Goal: Task Accomplishment & Management: Complete application form

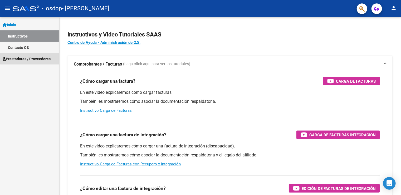
click at [31, 58] on span "Prestadores / Proveedores" at bounding box center [27, 59] width 48 height 6
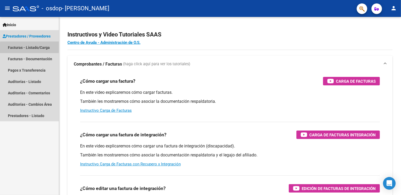
click at [37, 50] on link "Facturas - Listado/Carga" at bounding box center [29, 47] width 59 height 11
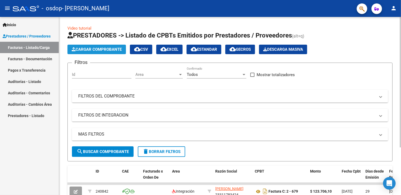
click at [94, 50] on span "Cargar Comprobante" at bounding box center [97, 49] width 50 height 5
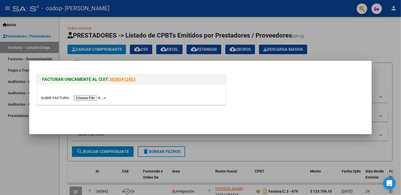
click at [93, 97] on input "file" at bounding box center [74, 98] width 67 height 6
click at [91, 98] on input "file" at bounding box center [74, 98] width 67 height 6
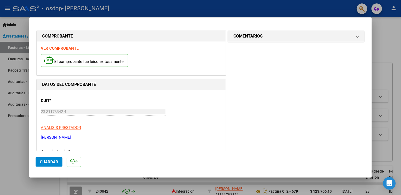
click at [70, 49] on strong "VER COMPROBANTE" at bounding box center [60, 48] width 38 height 5
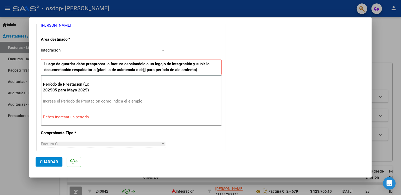
scroll to position [111, 0]
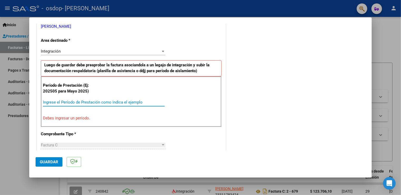
click at [62, 101] on input "Ingrese el Período de Prestación como indica el ejemplo" at bounding box center [104, 102] width 122 height 5
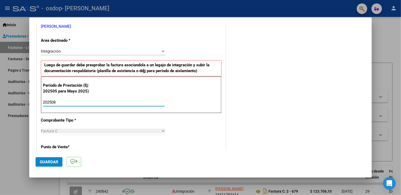
type input "202508"
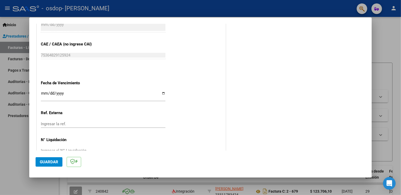
scroll to position [337, 0]
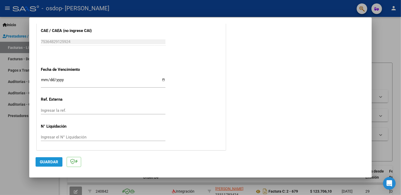
click at [54, 160] on span "Guardar" at bounding box center [49, 161] width 18 height 5
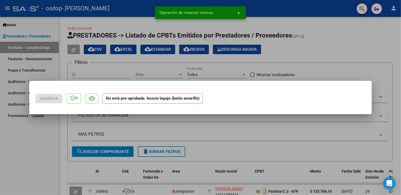
scroll to position [0, 0]
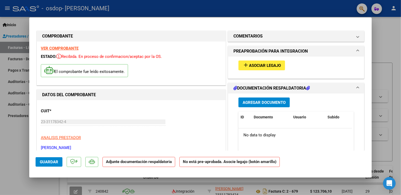
click at [262, 65] on span "Asociar Legajo" at bounding box center [265, 65] width 32 height 5
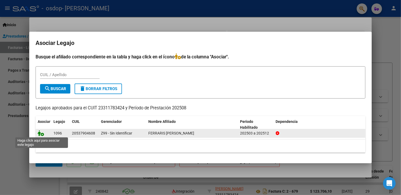
click at [44, 132] on icon at bounding box center [41, 133] width 6 height 6
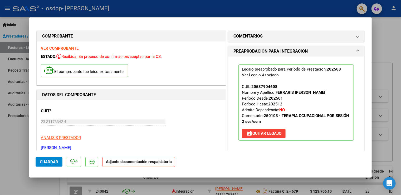
click at [137, 162] on strong "Adjunte documentación respaldatoria" at bounding box center [139, 161] width 66 height 5
click at [51, 159] on span "Guardar" at bounding box center [49, 161] width 18 height 5
click at [51, 161] on span "Guardar" at bounding box center [49, 161] width 18 height 5
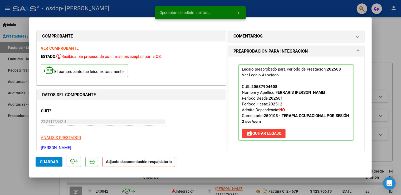
click at [126, 163] on strong "Adjunte documentación respaldatoria" at bounding box center [139, 161] width 66 height 5
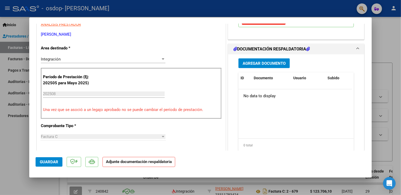
scroll to position [112, 0]
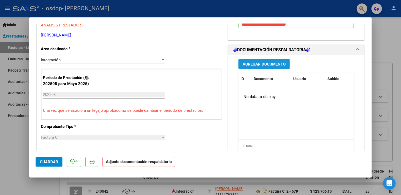
click at [254, 64] on span "Agregar Documento" at bounding box center [264, 64] width 43 height 5
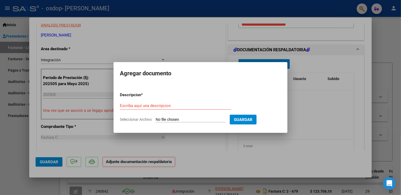
click at [185, 119] on input "Seleccionar Archivo" at bounding box center [191, 119] width 70 height 5
type input "C:\fakepath\asistencia agosto 2025.pdf"
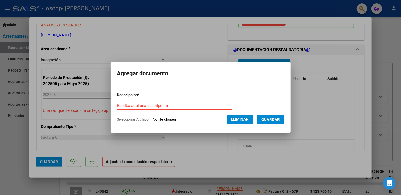
click at [170, 106] on input "Escriba aquí una descripcion" at bounding box center [175, 105] width 116 height 5
type input "asistencia agosto 2025"
click at [280, 118] on span "Guardar" at bounding box center [271, 119] width 18 height 5
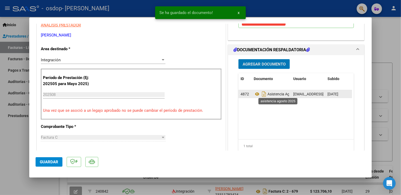
click at [277, 93] on span "Asistencia Agosto 2025" at bounding box center [280, 94] width 52 height 4
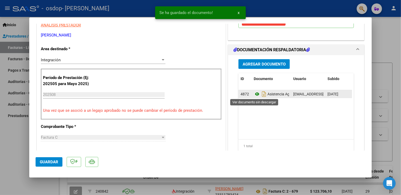
click at [255, 94] on icon at bounding box center [257, 94] width 7 height 6
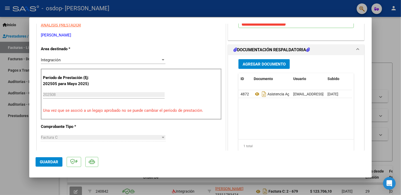
scroll to position [0, 0]
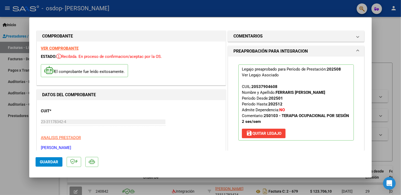
click at [52, 49] on strong "VER COMPROBANTE" at bounding box center [60, 48] width 38 height 5
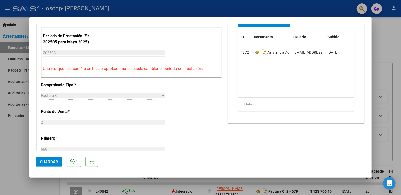
scroll to position [158, 0]
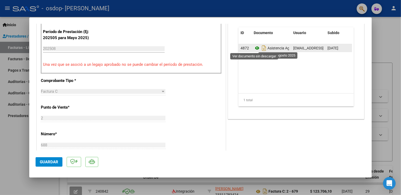
click at [254, 47] on icon at bounding box center [257, 48] width 7 height 6
click at [255, 48] on icon at bounding box center [257, 48] width 7 height 6
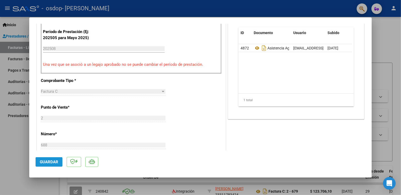
click at [53, 160] on span "Guardar" at bounding box center [49, 161] width 18 height 5
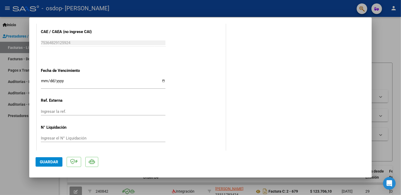
scroll to position [345, 0]
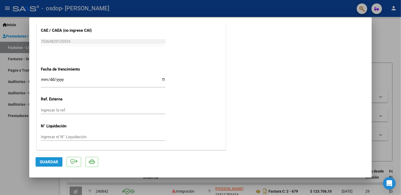
click at [51, 162] on span "Guardar" at bounding box center [49, 161] width 18 height 5
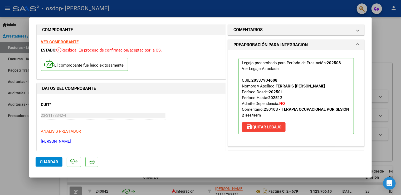
scroll to position [0, 0]
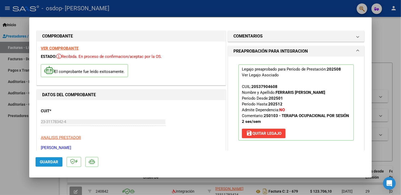
click at [51, 160] on span "Guardar" at bounding box center [49, 161] width 18 height 5
click at [401, 120] on div at bounding box center [200, 97] width 401 height 195
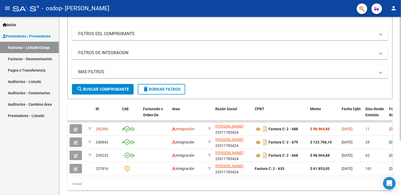
scroll to position [65, 0]
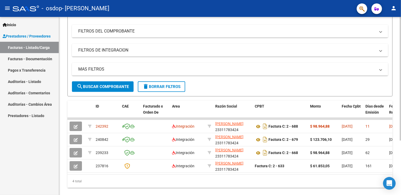
click at [401, 141] on html "menu - osdop - [PERSON_NAME] person Inicio Instructivos Contacto OS Prestadores…" at bounding box center [200, 97] width 401 height 195
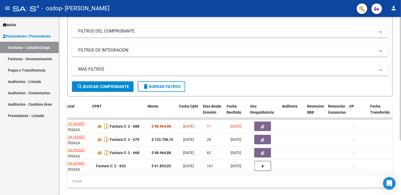
scroll to position [0, 162]
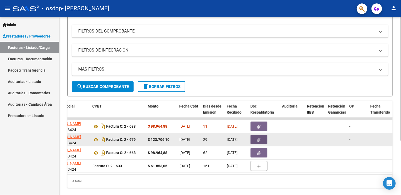
click at [258, 138] on icon "button" at bounding box center [259, 140] width 3 height 4
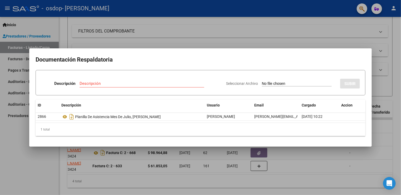
click at [304, 158] on div at bounding box center [200, 97] width 401 height 195
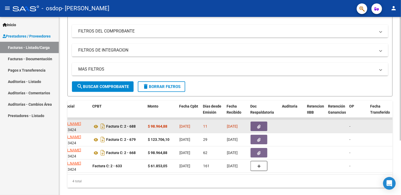
click at [351, 126] on div "-" at bounding box center [358, 126] width 17 height 6
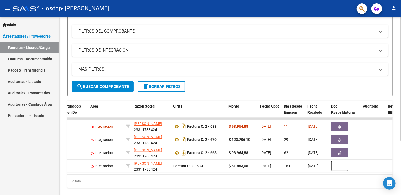
scroll to position [0, 0]
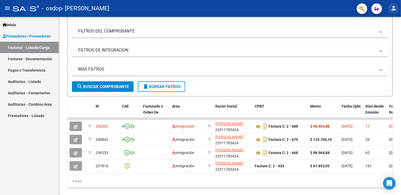
click at [396, 8] on mat-icon "person" at bounding box center [394, 8] width 6 height 6
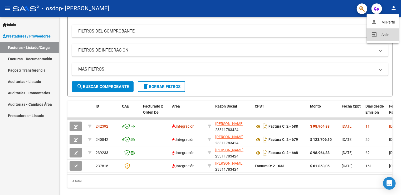
click at [387, 34] on button "exit_to_app Salir" at bounding box center [383, 34] width 32 height 13
